Goal: Task Accomplishment & Management: Manage account settings

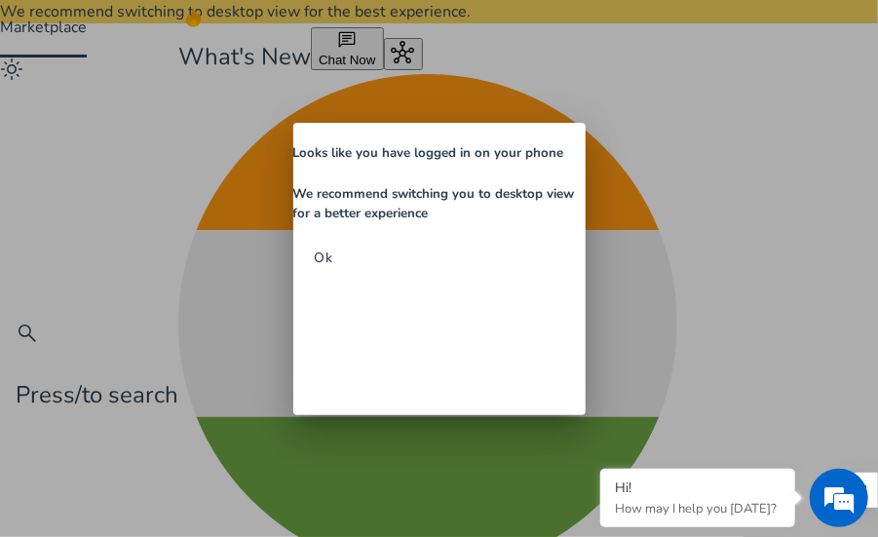
click at [334, 268] on span "Ok" at bounding box center [324, 258] width 20 height 20
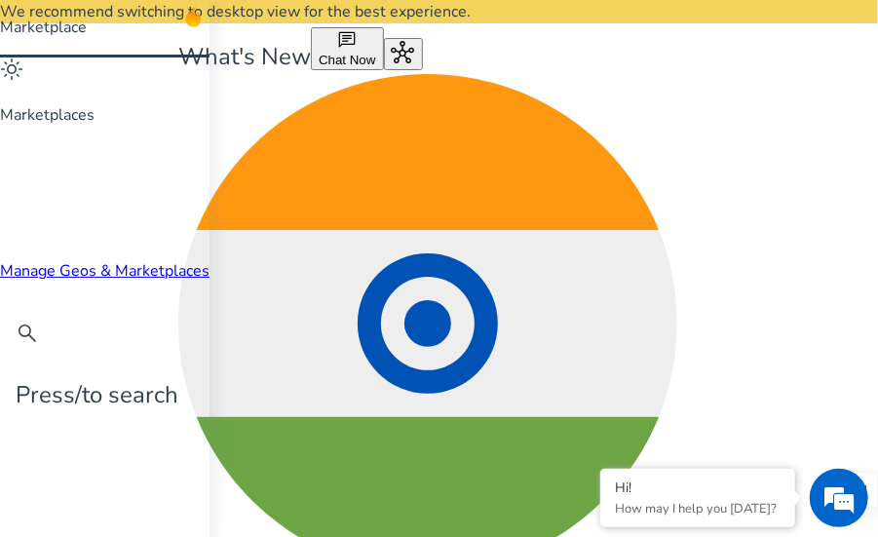
click at [37, 16] on div at bounding box center [105, 16] width 210 height 0
click at [159, 260] on link "Manage Geos & Marketplaces" at bounding box center [105, 270] width 210 height 21
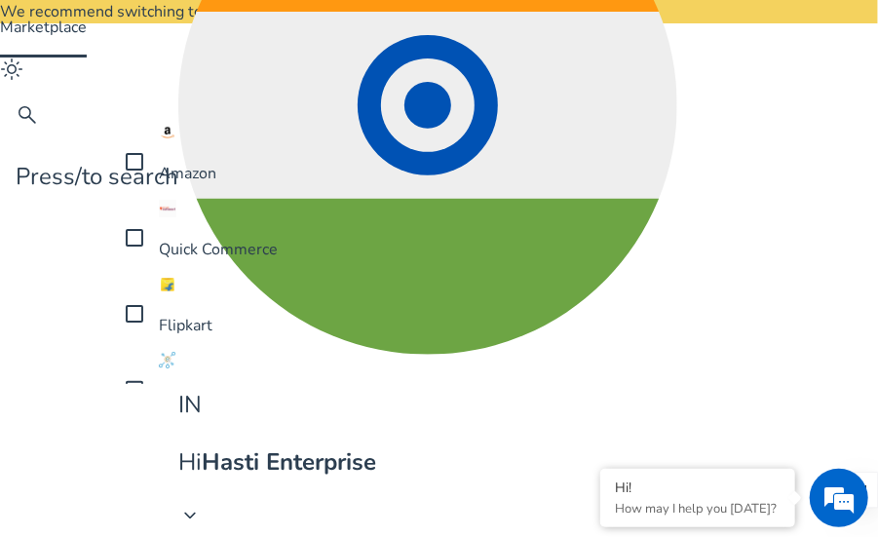
click at [137, 305] on mat-pseudo-checkbox at bounding box center [135, 314] width 18 height 18
click at [131, 171] on mat-pseudo-checkbox at bounding box center [135, 162] width 18 height 18
click at [133, 410] on mat-pseudo-checkbox at bounding box center [135, 419] width 18 height 18
click at [135, 247] on mat-pseudo-checkbox at bounding box center [135, 238] width 18 height 18
click at [135, 430] on mat-pseudo-checkbox at bounding box center [135, 439] width 18 height 18
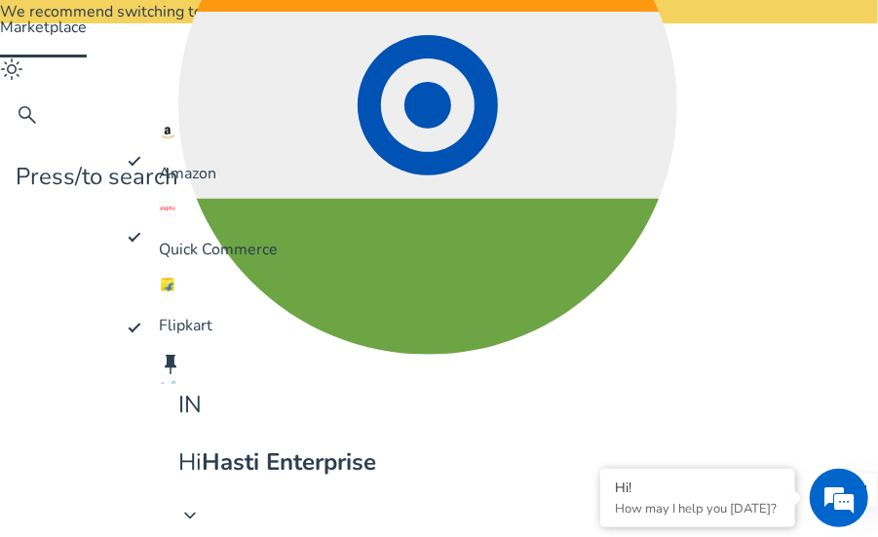
click at [169, 525] on div at bounding box center [439, 268] width 878 height 537
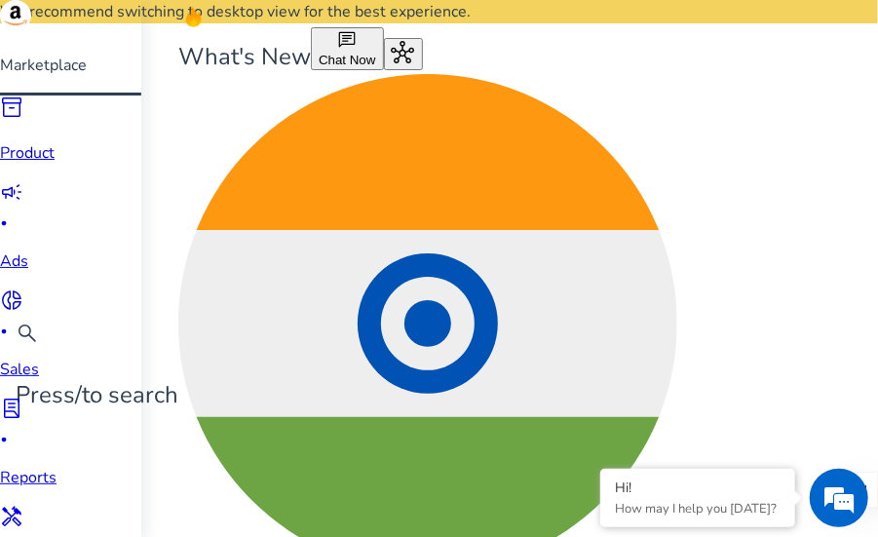
click at [37, 165] on p "Product" at bounding box center [67, 152] width 134 height 23
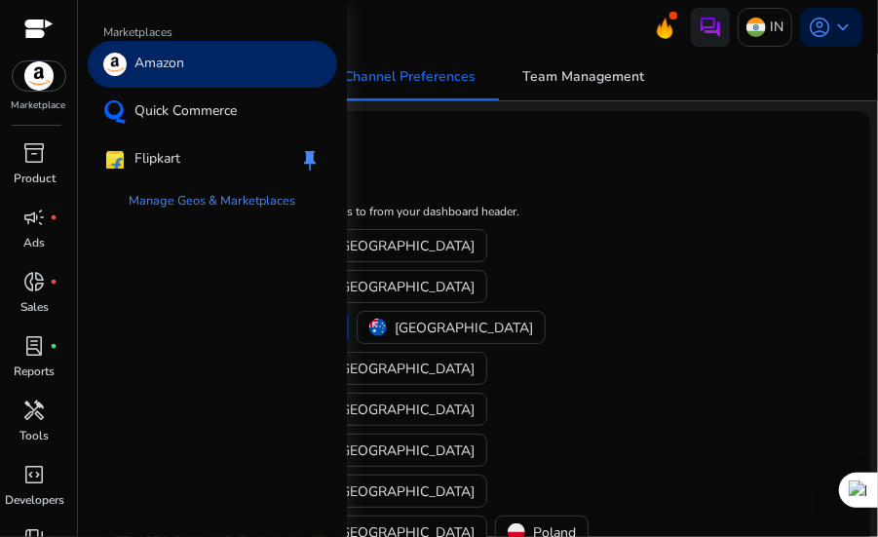
click at [51, 79] on img at bounding box center [39, 75] width 53 height 29
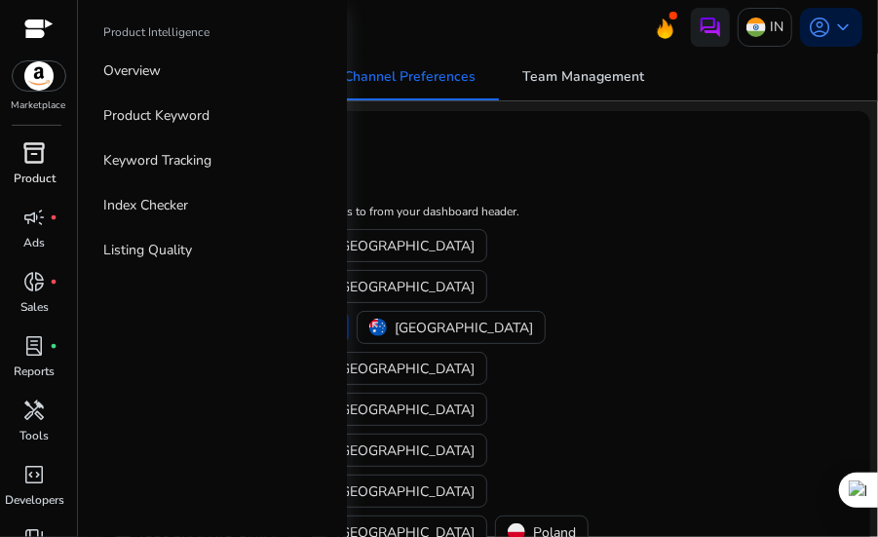
click at [36, 168] on div "inventory_2" at bounding box center [35, 152] width 55 height 31
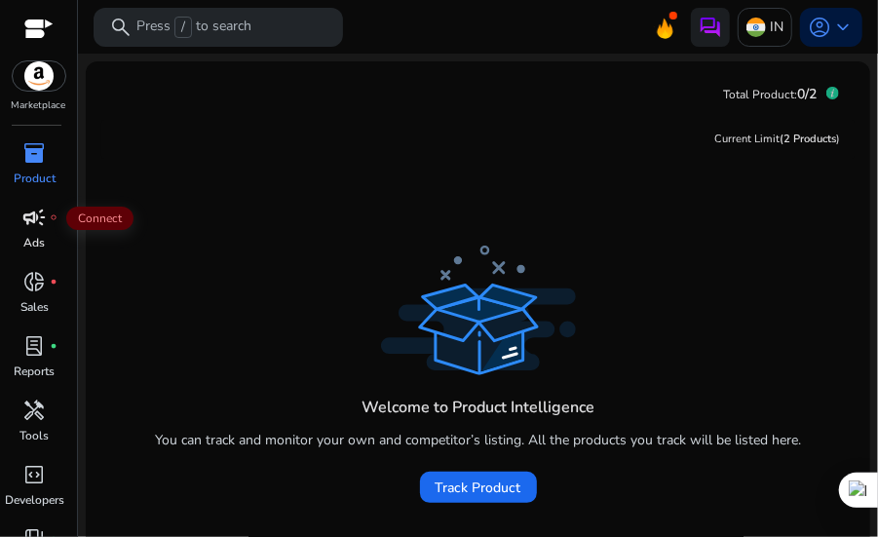
click at [31, 226] on span "campaign" at bounding box center [34, 217] width 23 height 23
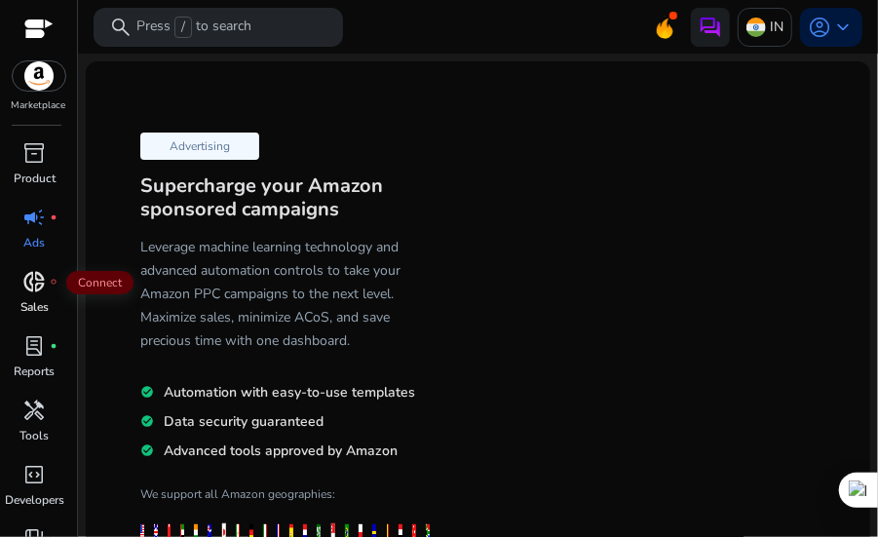
click at [45, 284] on span "donut_small" at bounding box center [34, 281] width 23 height 23
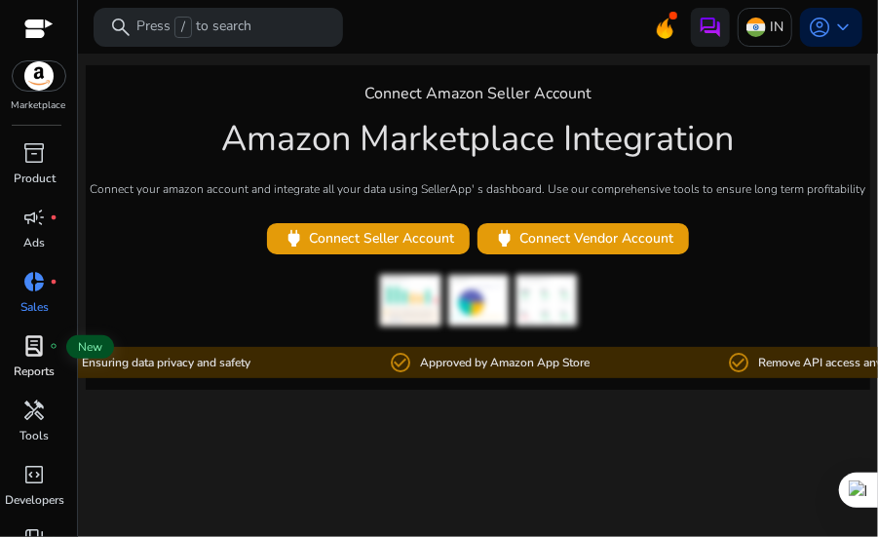
click at [33, 346] on span "lab_profile" at bounding box center [34, 345] width 23 height 23
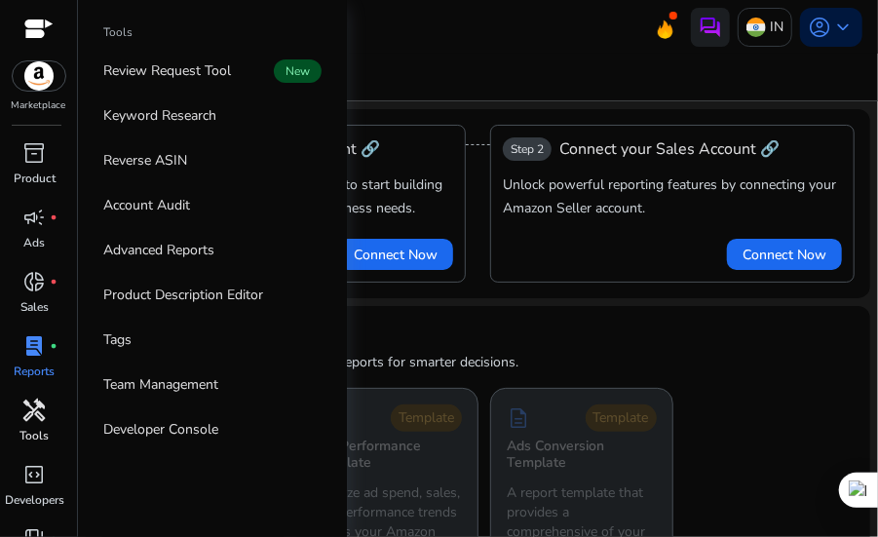
click at [43, 434] on p "Tools" at bounding box center [34, 436] width 29 height 18
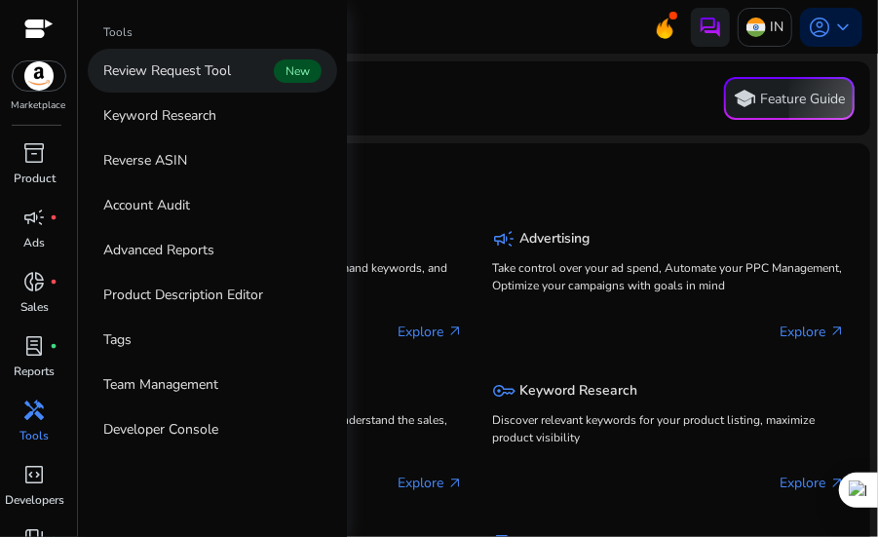
click at [189, 68] on p "Review Request Tool" at bounding box center [167, 70] width 128 height 20
